Goal: Find specific page/section: Find specific page/section

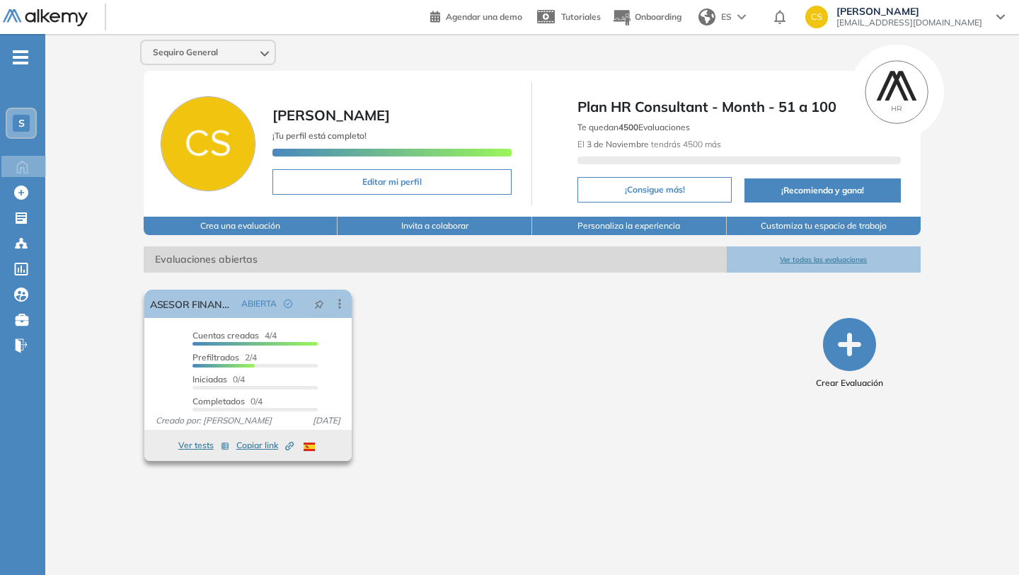
click at [229, 338] on span "Cuentas creadas" at bounding box center [225, 335] width 67 height 11
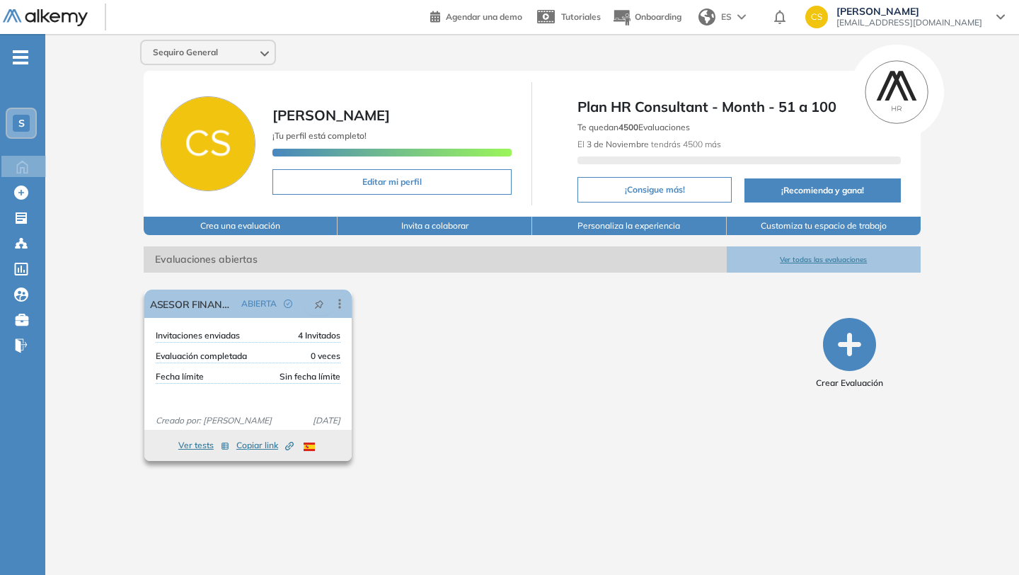
click at [229, 338] on span "Invitaciones enviadas" at bounding box center [198, 335] width 84 height 13
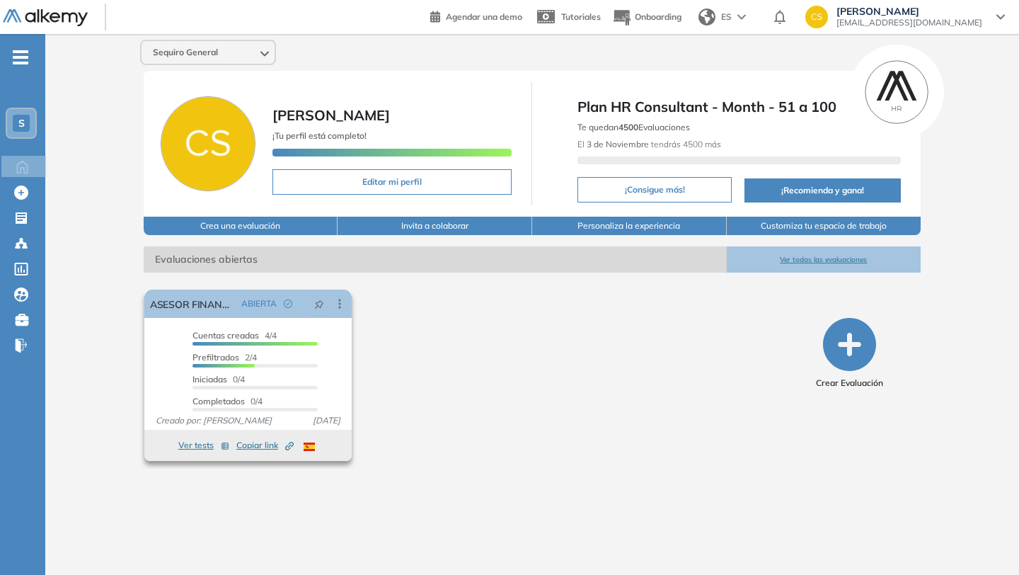
click at [202, 443] on button "Ver tests" at bounding box center [203, 445] width 51 height 17
click at [202, 443] on div "El proctoring será activado ¡Importante!: Los usuarios que ya realizaron la eva…" at bounding box center [248, 375] width 219 height 183
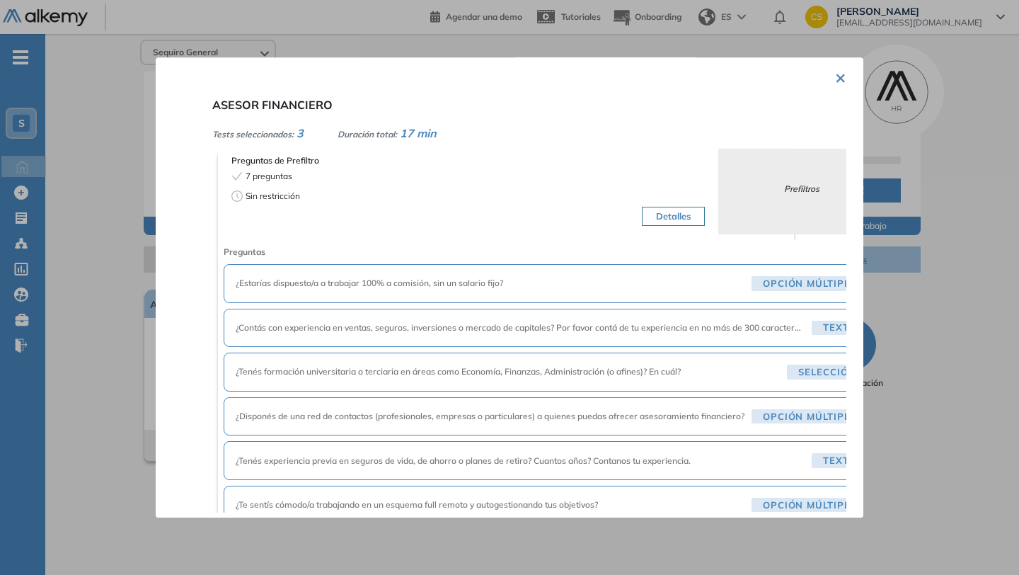
click at [827, 72] on div "× ASESOR FINANCIERO Tests seleccionados: 3 Duración total: 17 min Preguntas de …" at bounding box center [510, 287] width 708 height 460
click at [828, 79] on div "× ASESOR FINANCIERO Tests seleccionados: 3 Duración total: 17 min Preguntas de …" at bounding box center [510, 287] width 708 height 460
click at [837, 78] on button "×" at bounding box center [840, 77] width 11 height 28
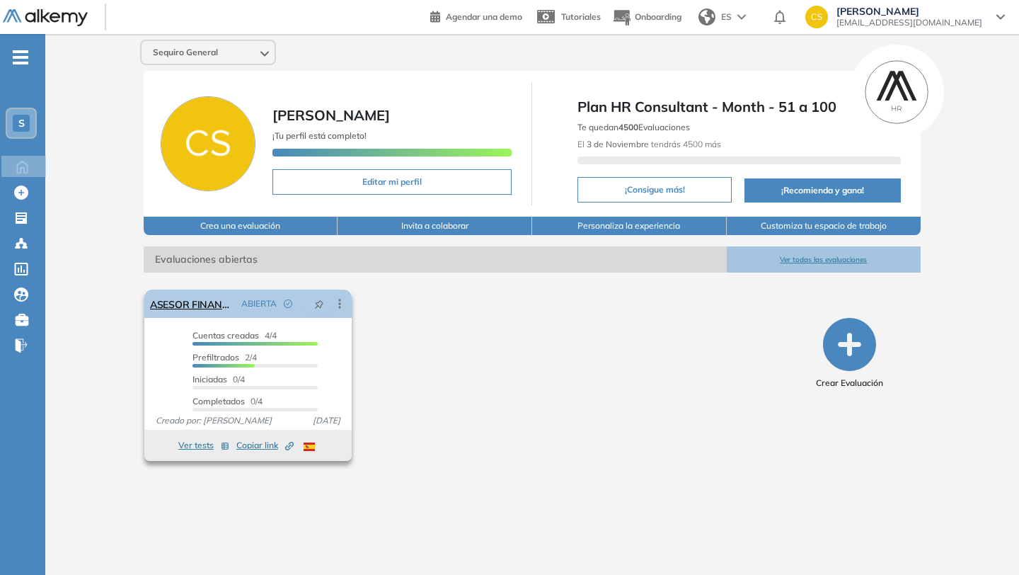
click at [344, 299] on icon at bounding box center [340, 304] width 14 height 14
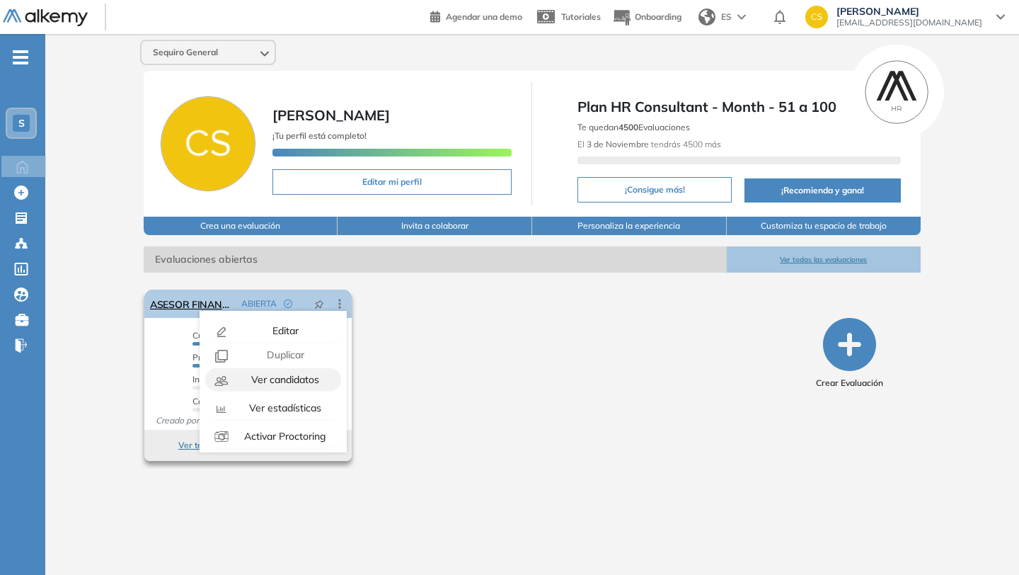
click at [301, 386] on div "Ver candidatos" at bounding box center [284, 380] width 104 height 16
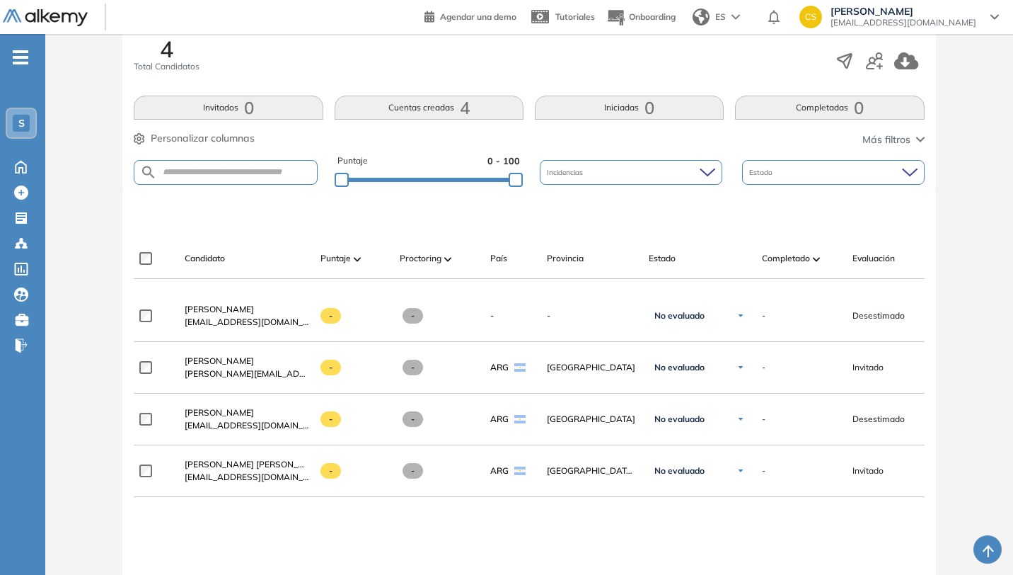
scroll to position [240, 0]
